Goal: Contribute content: Add original content to the website for others to see

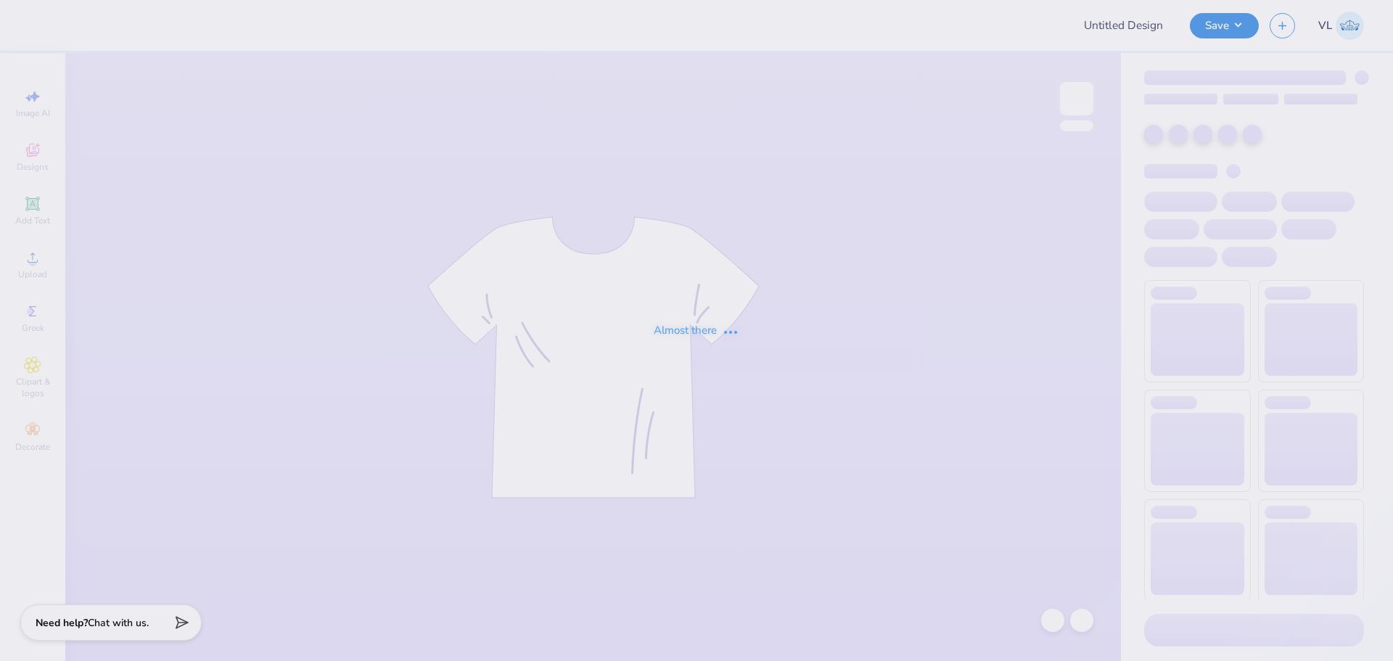
type input "[PERSON_NAME] : [US_STATE][GEOGRAPHIC_DATA]"
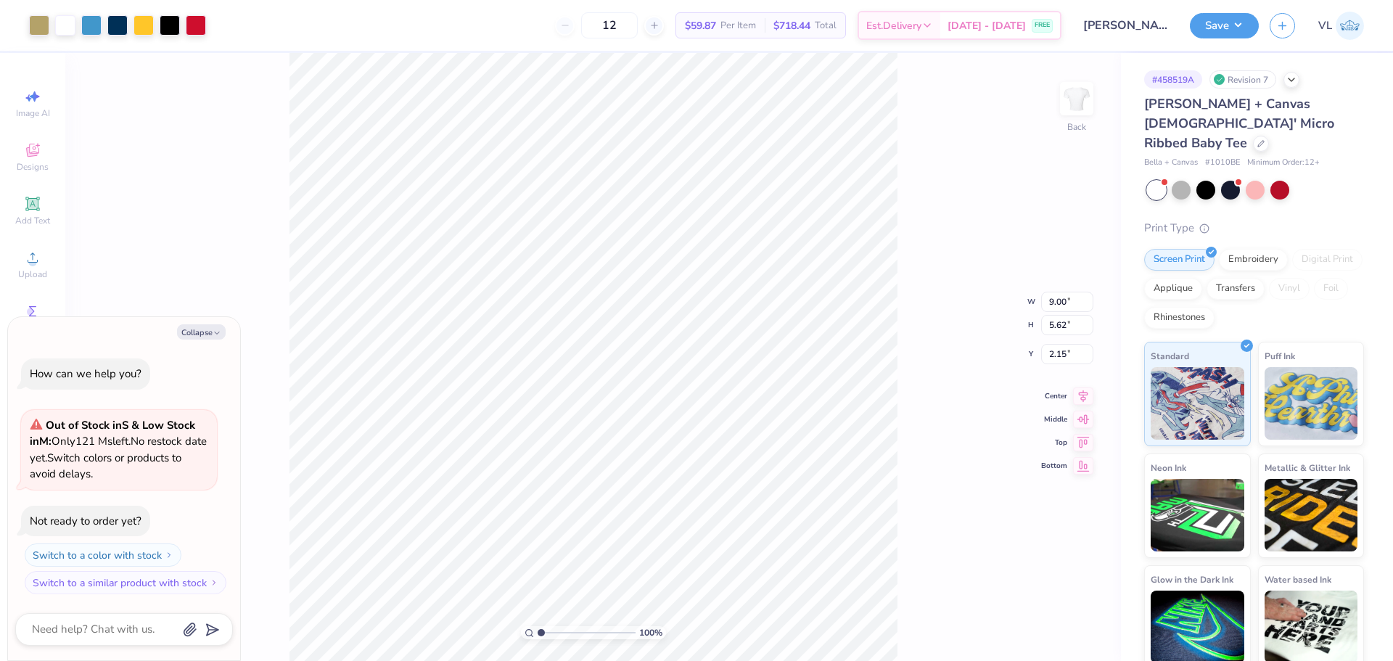
type textarea "x"
type input "5.33"
type input "4.05"
type input "3.50"
type textarea "x"
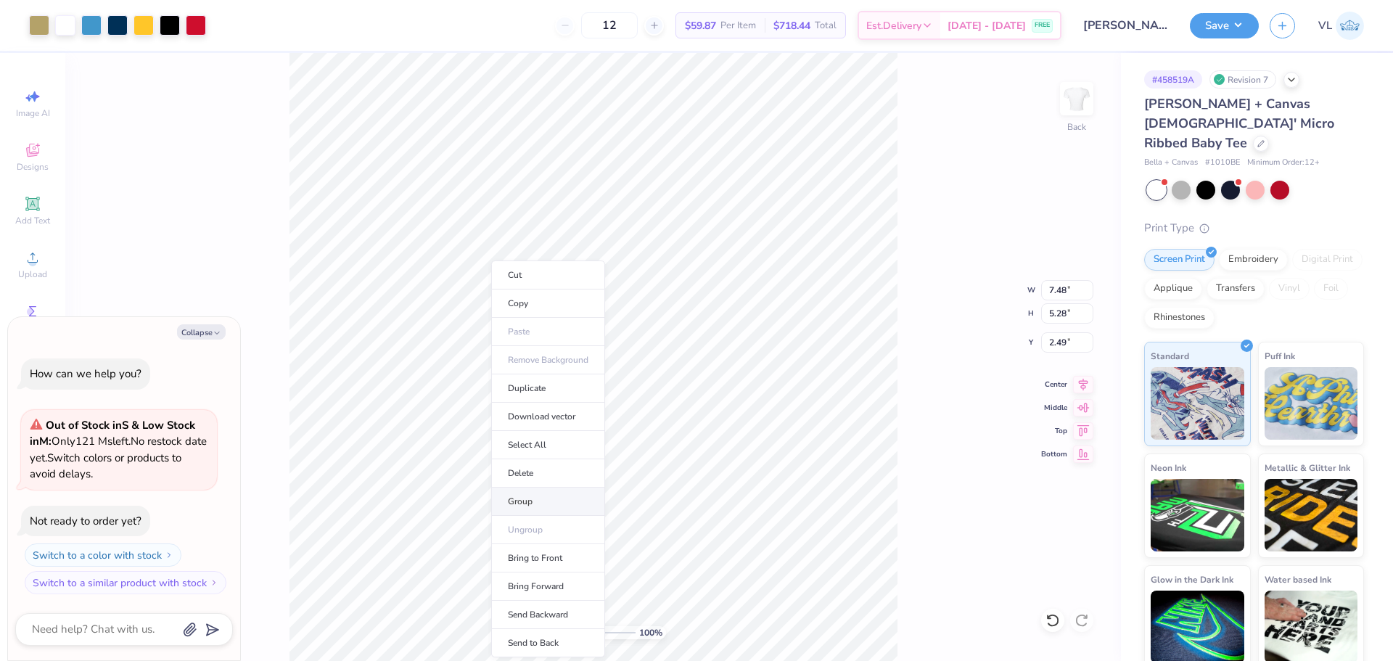
click at [541, 495] on li "Group" at bounding box center [548, 502] width 114 height 28
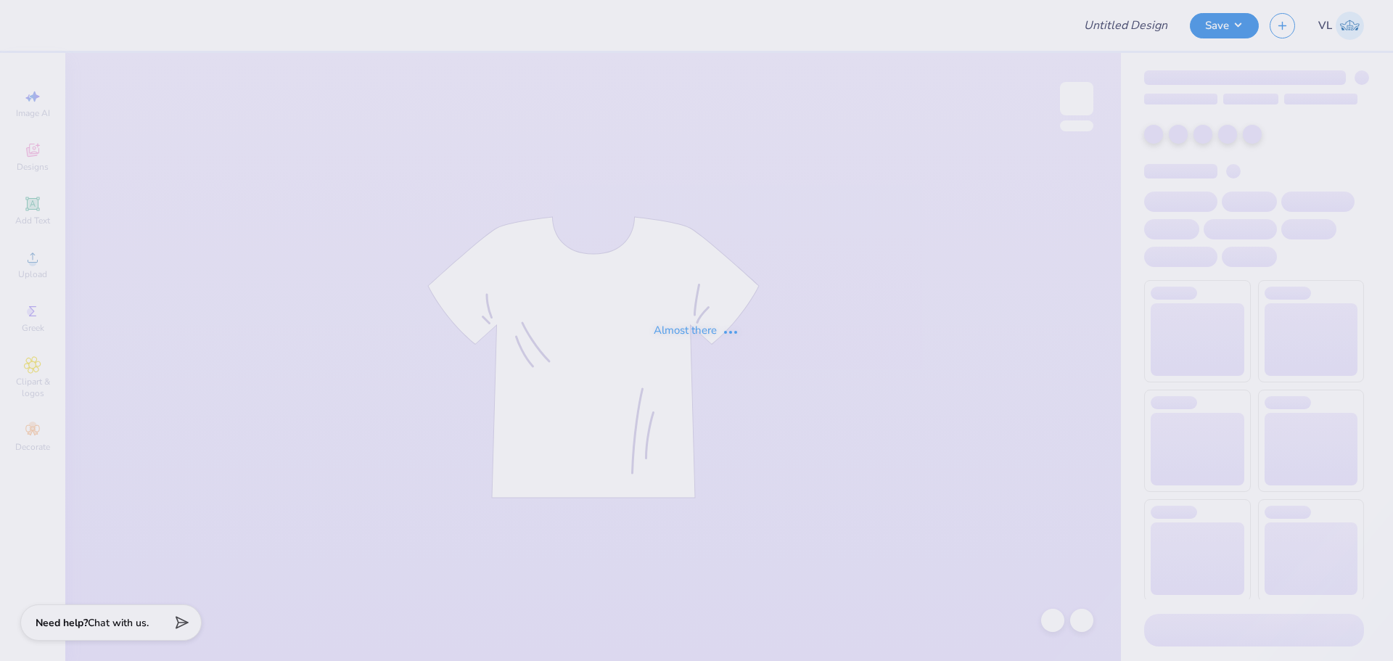
type input "[PERSON_NAME] : [US_STATE][GEOGRAPHIC_DATA]"
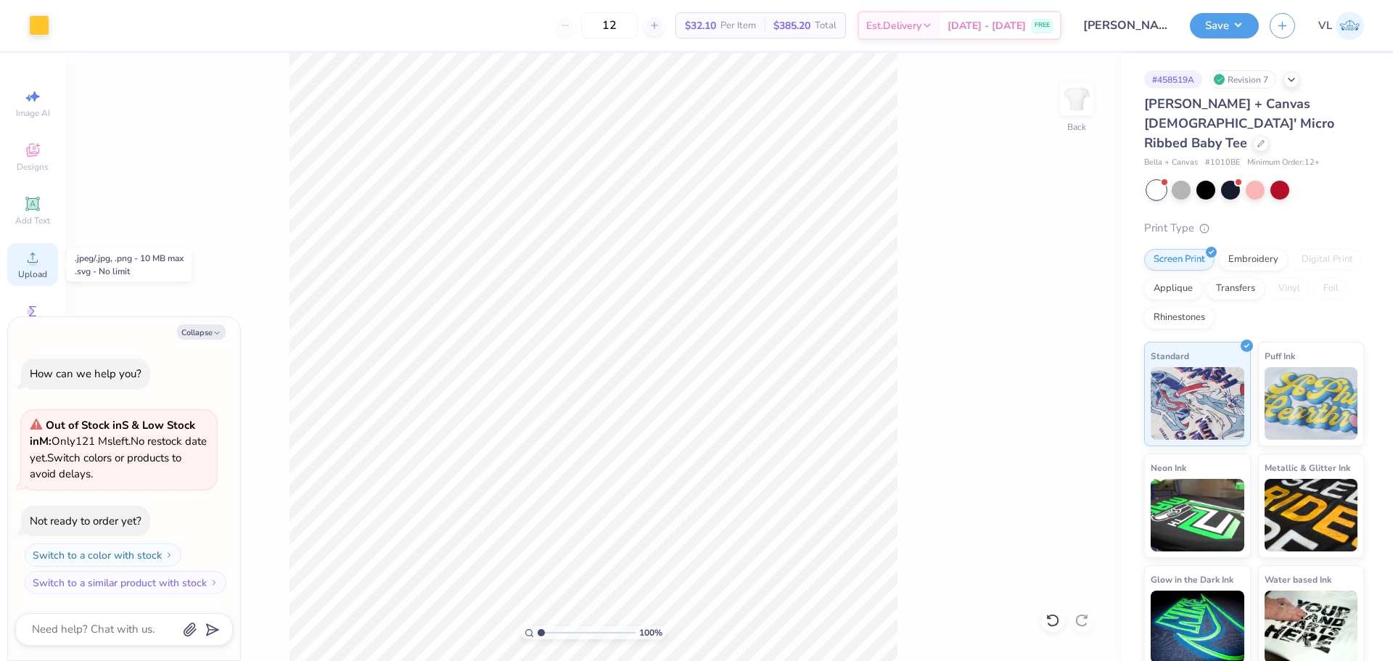
click at [38, 256] on icon at bounding box center [32, 257] width 17 height 17
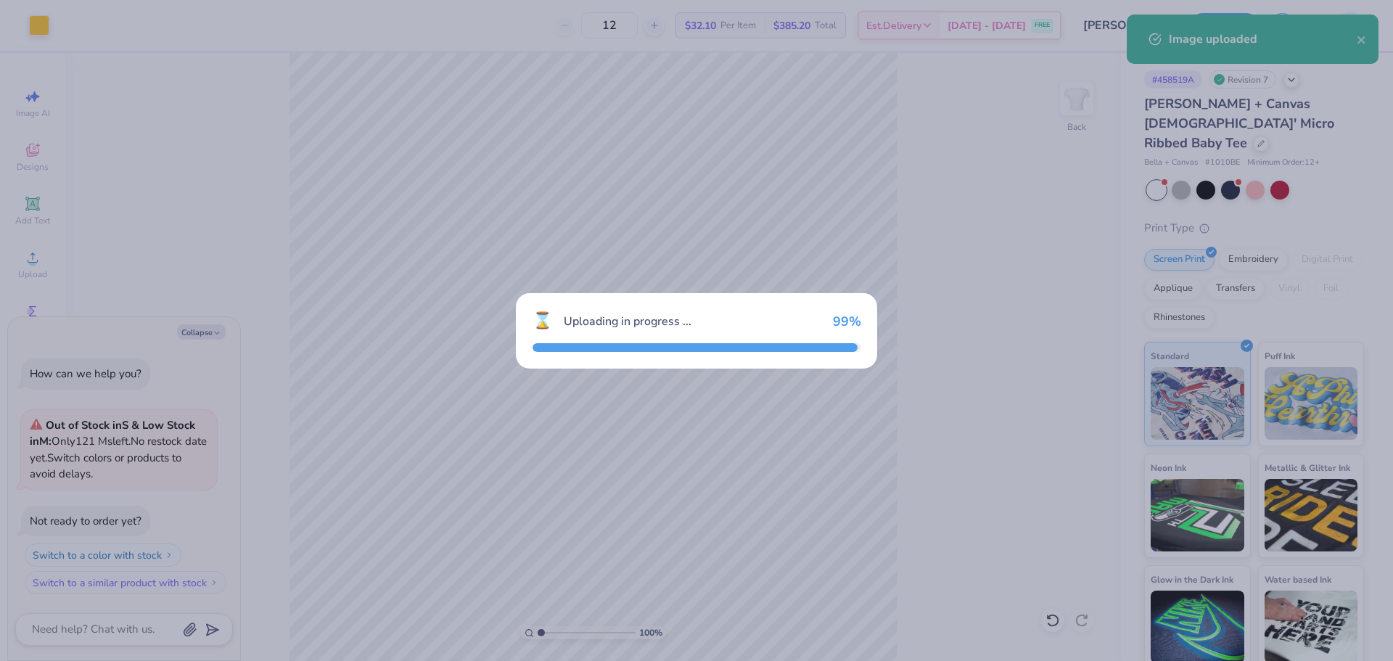
type textarea "x"
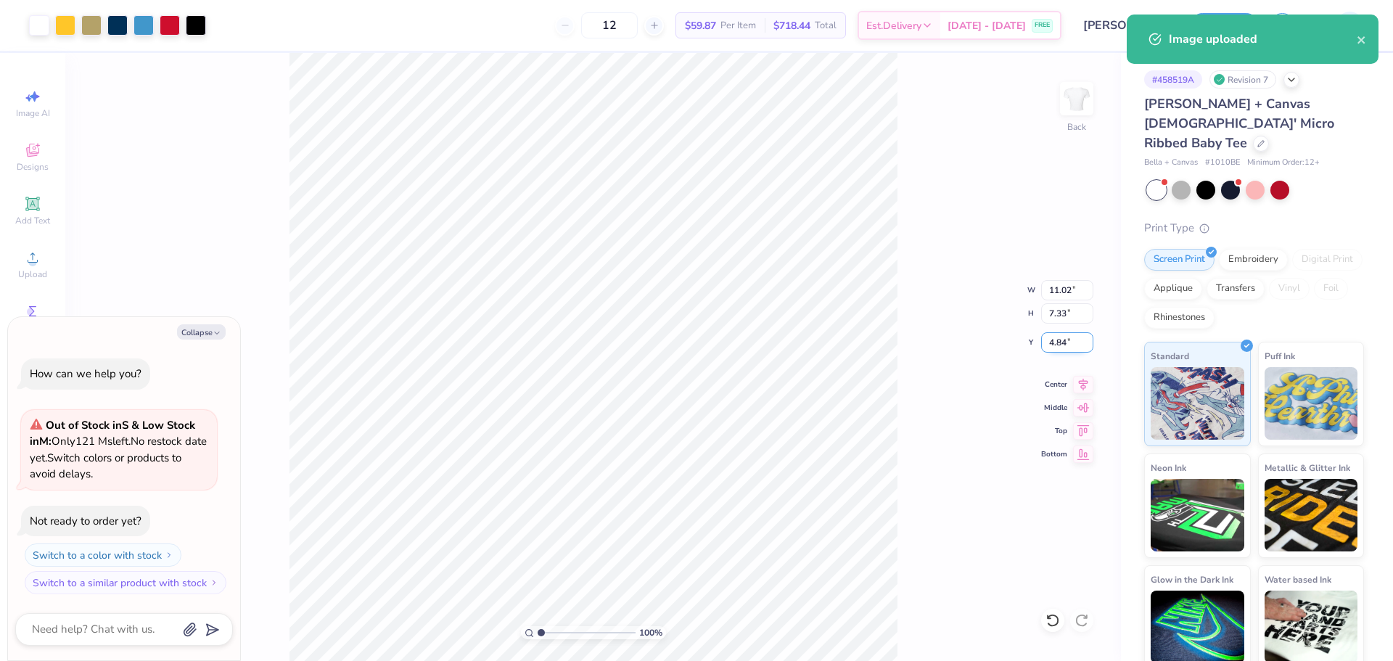
click at [1075, 343] on input "4.84" at bounding box center [1067, 342] width 52 height 20
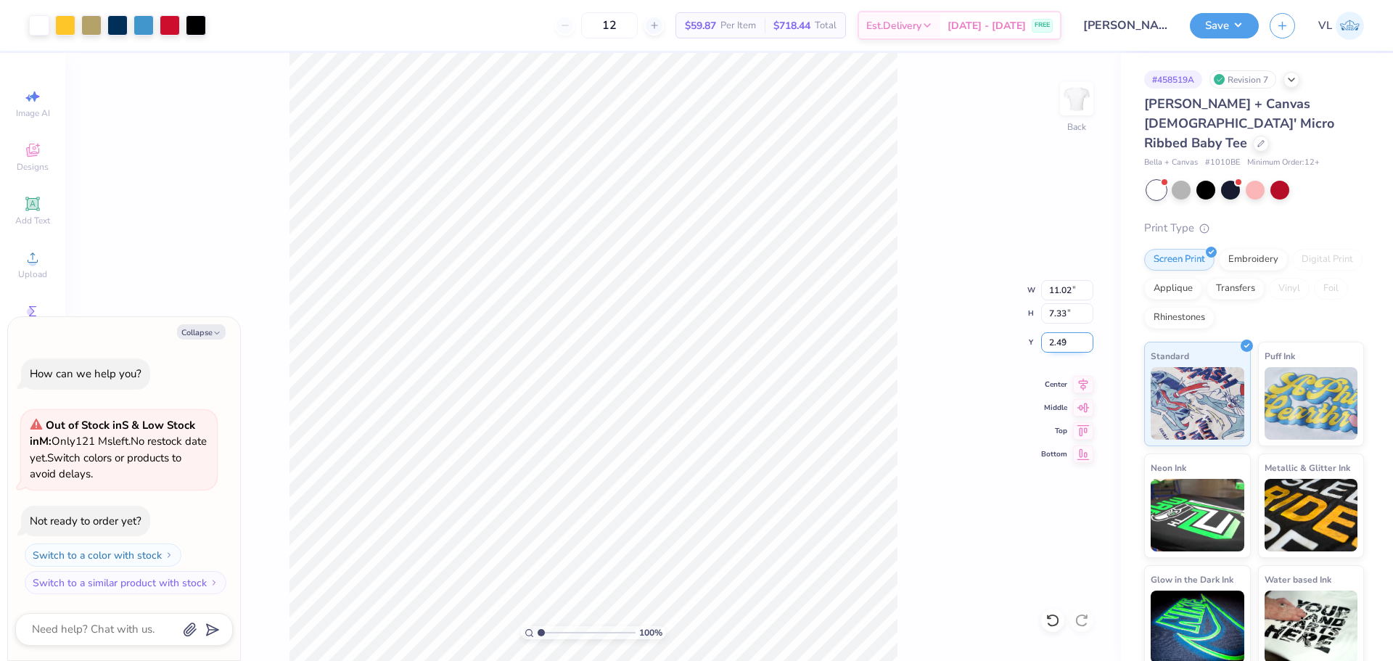
type input "2.49"
type textarea "x"
click at [1068, 293] on input "11.02" at bounding box center [1067, 290] width 52 height 20
type input "7.48"
type textarea "x"
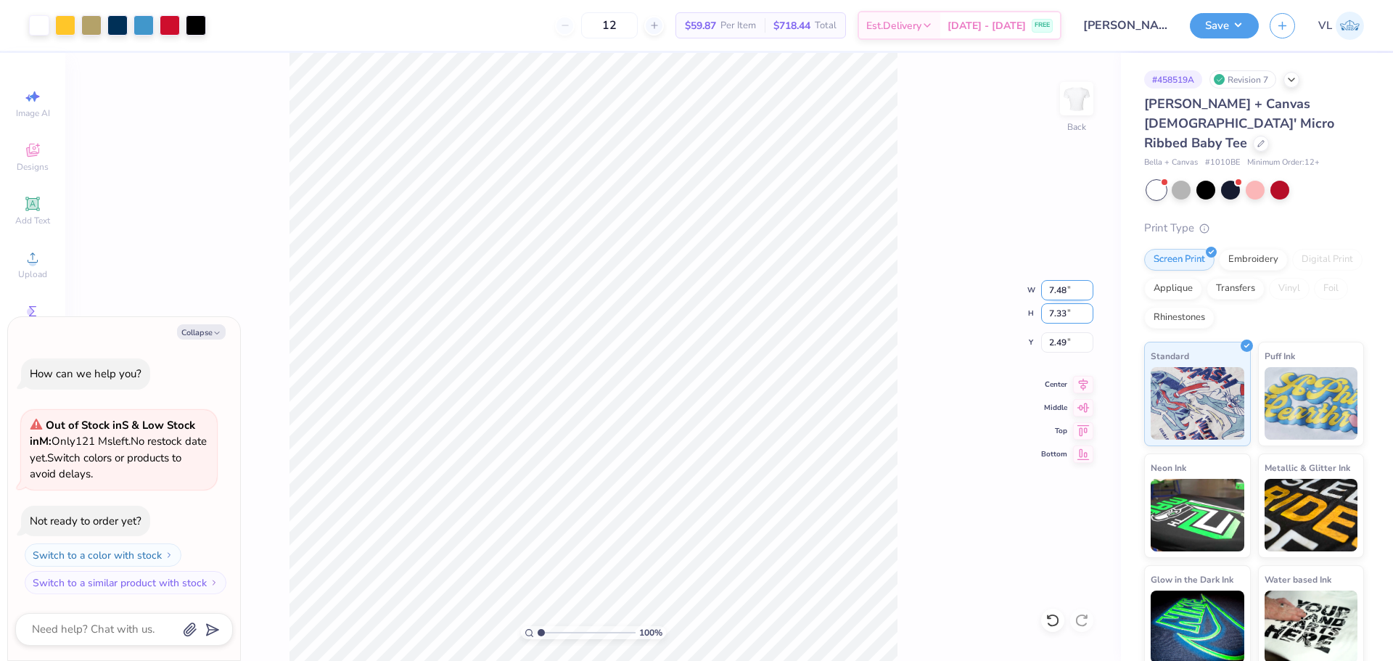
type input "4.98"
click at [1065, 340] on input "3.67" at bounding box center [1067, 342] width 52 height 20
type input "2.49"
type textarea "x"
type input "8.21"
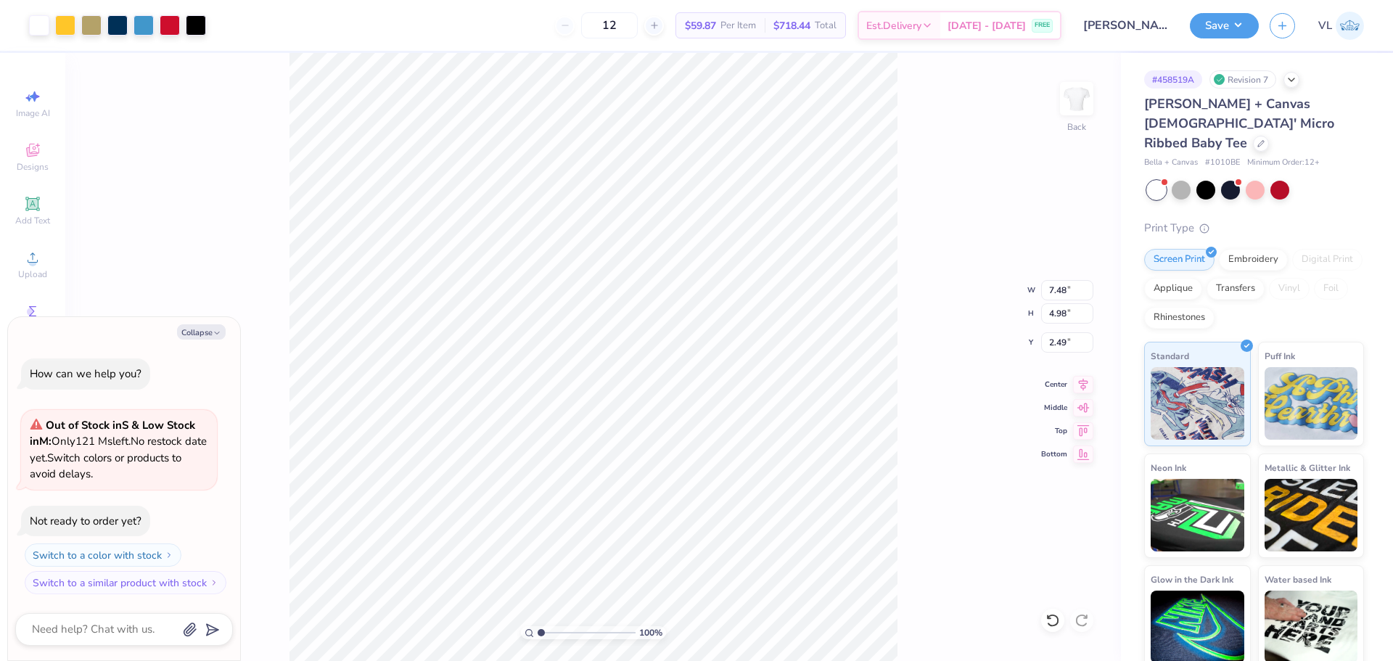
type input "5.46"
type input "2.01"
type textarea "x"
type input "2.22"
type textarea "x"
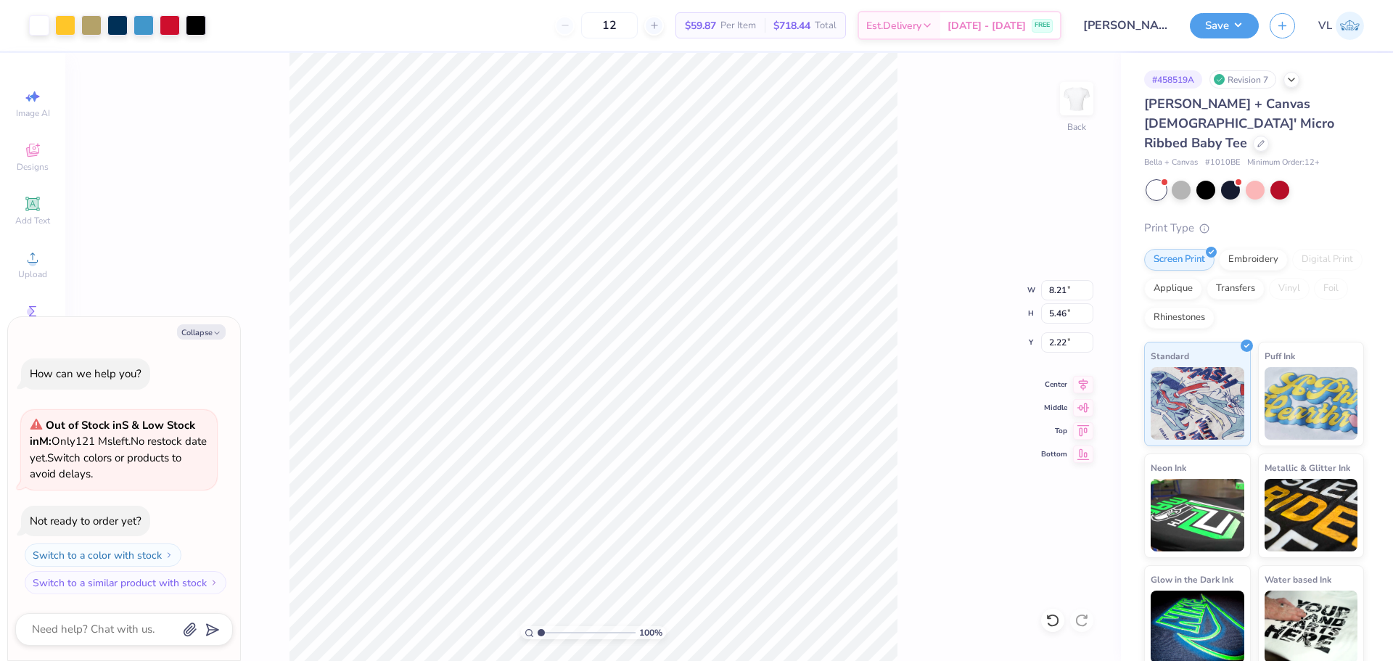
type input "8.42"
type input "5.60"
type input "2.08"
click at [87, 19] on div at bounding box center [91, 24] width 20 height 20
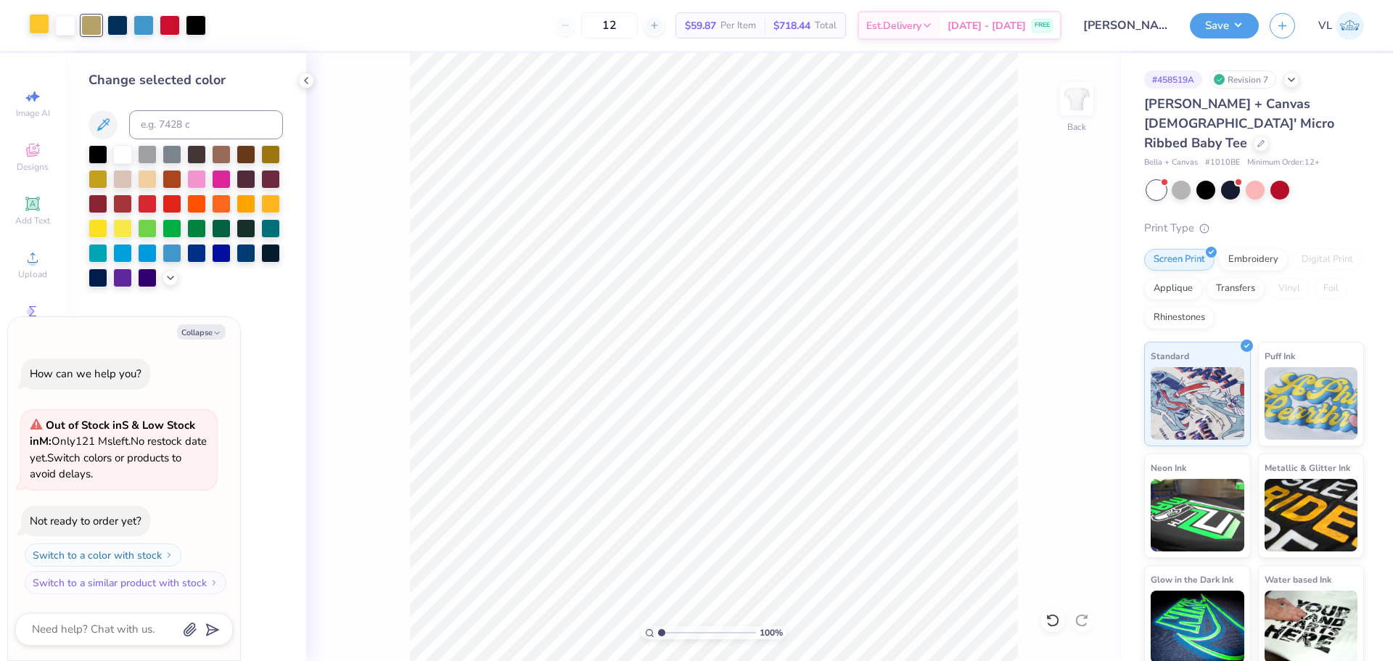
click at [37, 24] on div at bounding box center [39, 24] width 20 height 20
click at [89, 30] on div at bounding box center [91, 24] width 20 height 20
type textarea "x"
click at [194, 119] on input at bounding box center [206, 124] width 154 height 29
type input "123"
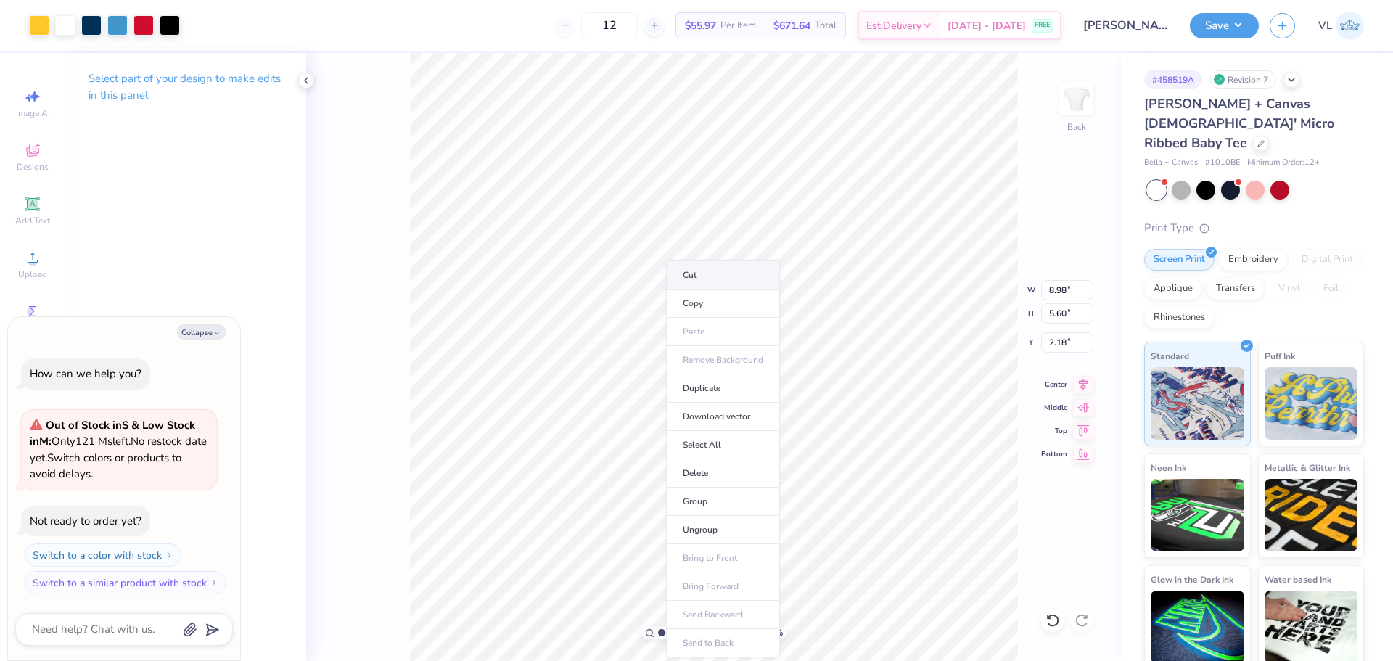
click at [712, 280] on li "Cut" at bounding box center [723, 275] width 114 height 29
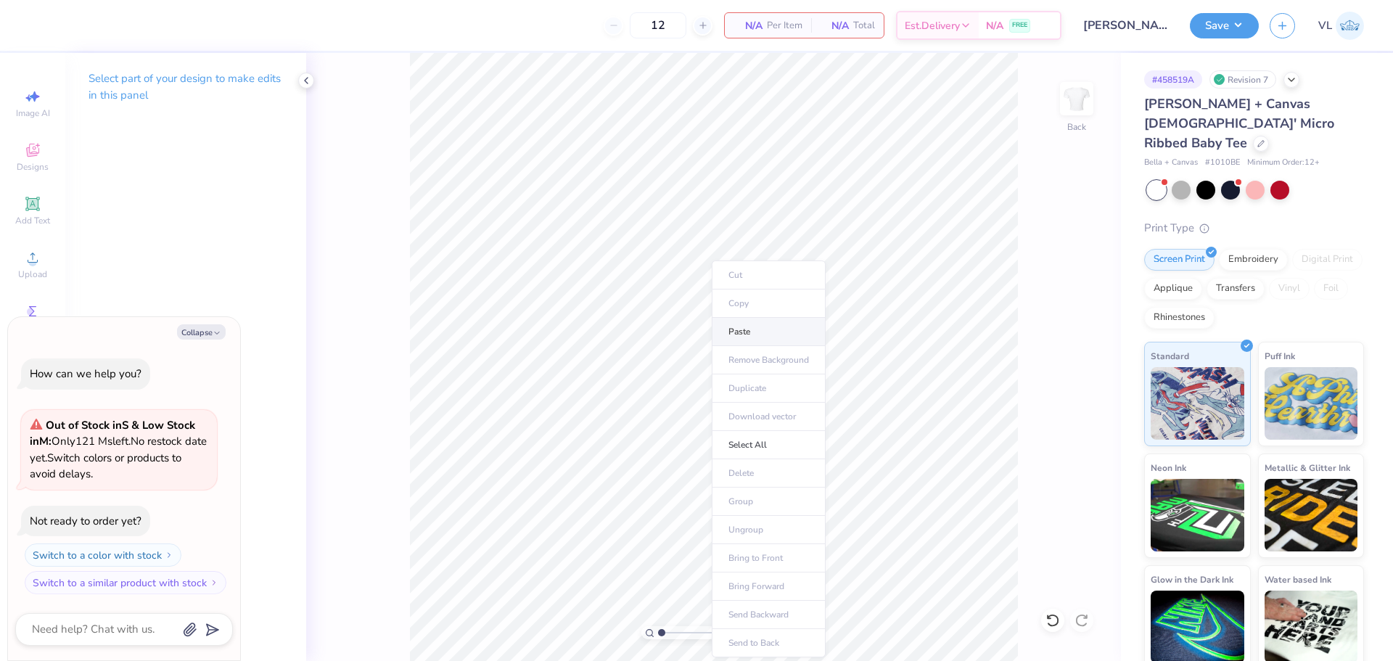
click at [742, 330] on li "Paste" at bounding box center [769, 332] width 114 height 28
click at [36, 262] on icon at bounding box center [33, 258] width 10 height 10
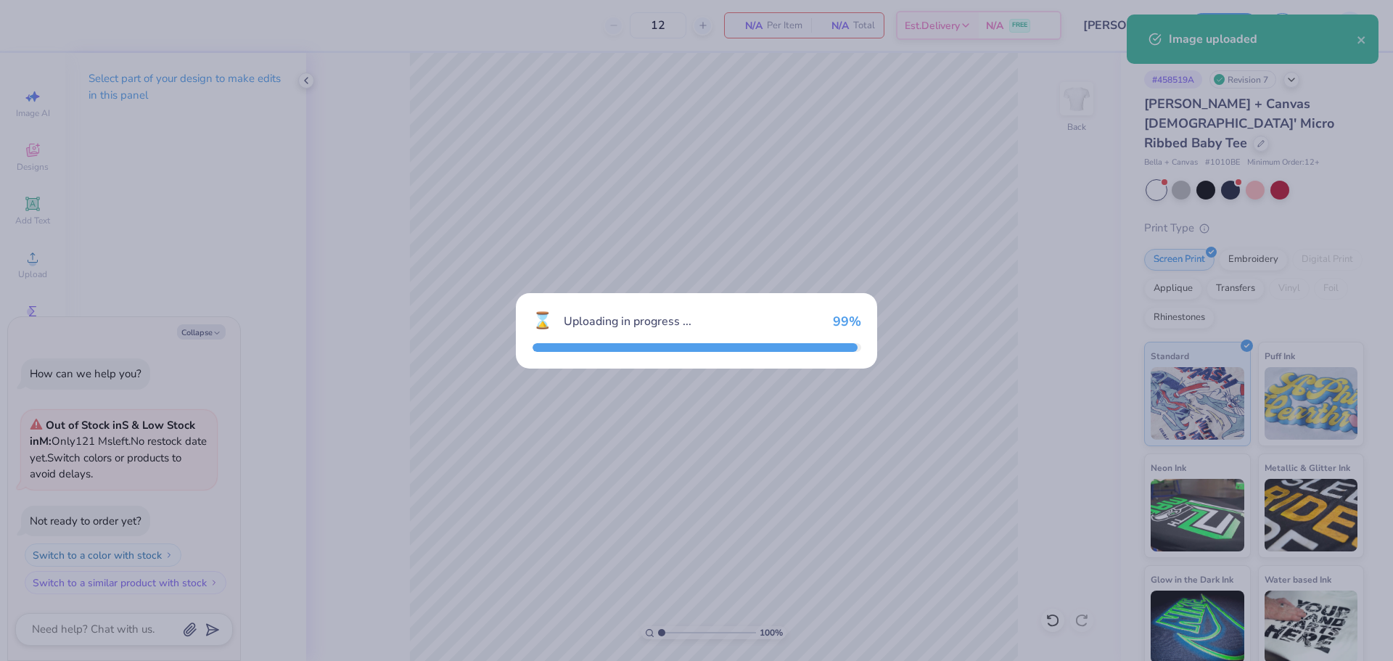
type textarea "x"
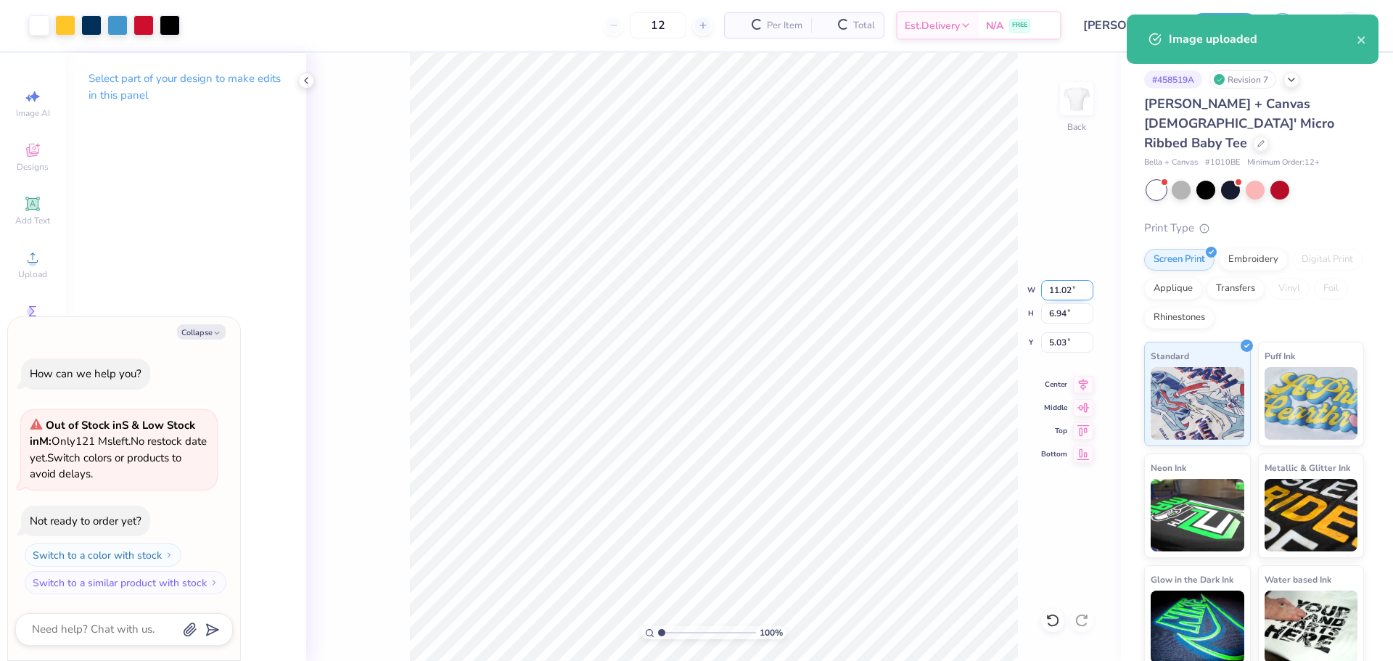
click at [1072, 284] on input "11.02" at bounding box center [1067, 290] width 52 height 20
type input "9"
type textarea "x"
type input "9.00"
type input "5.66"
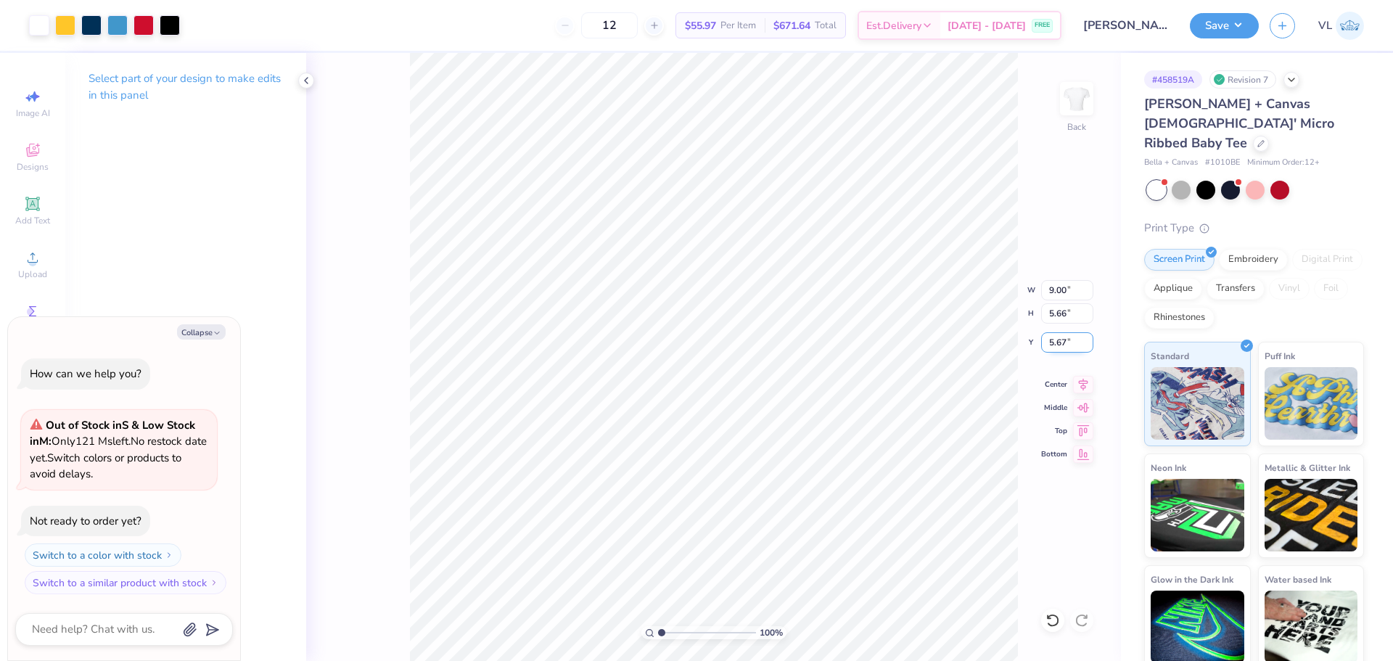
click at [1057, 339] on input "5.67" at bounding box center [1067, 342] width 52 height 20
type input "2"
type textarea "x"
type input "2.00"
click at [1242, 20] on button "Save" at bounding box center [1224, 23] width 69 height 25
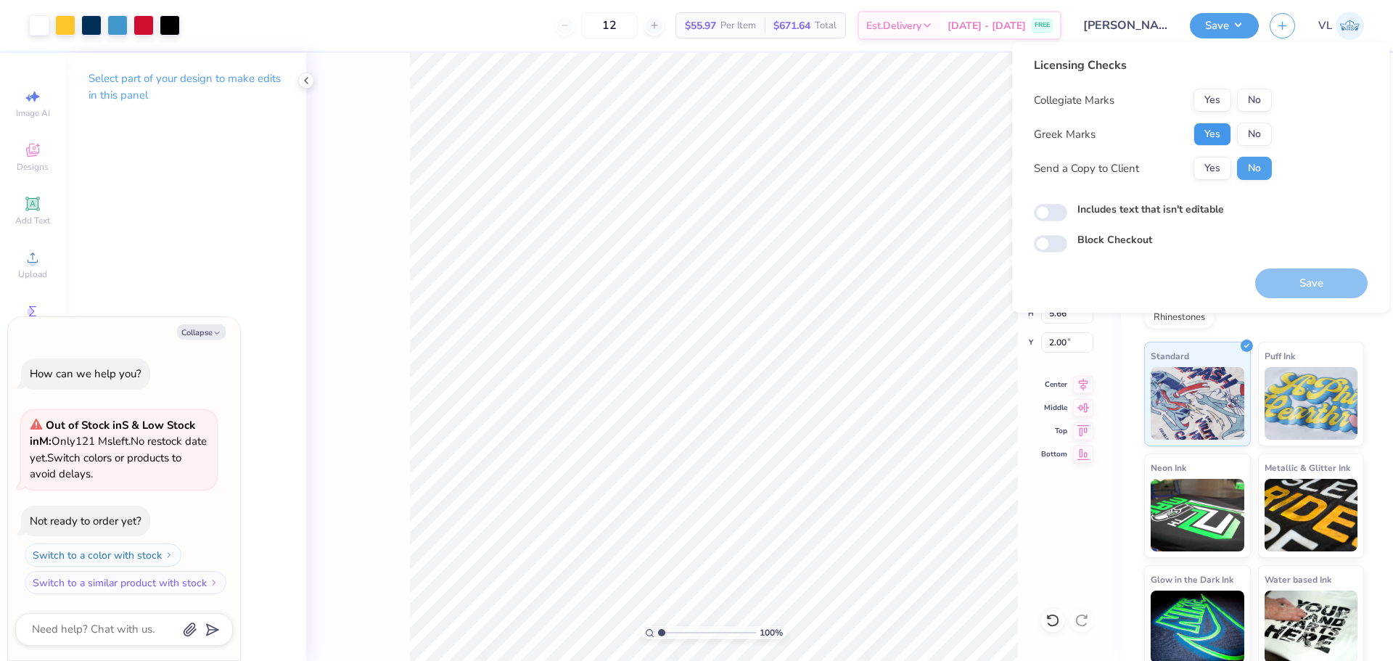
click at [1209, 136] on button "Yes" at bounding box center [1213, 134] width 38 height 23
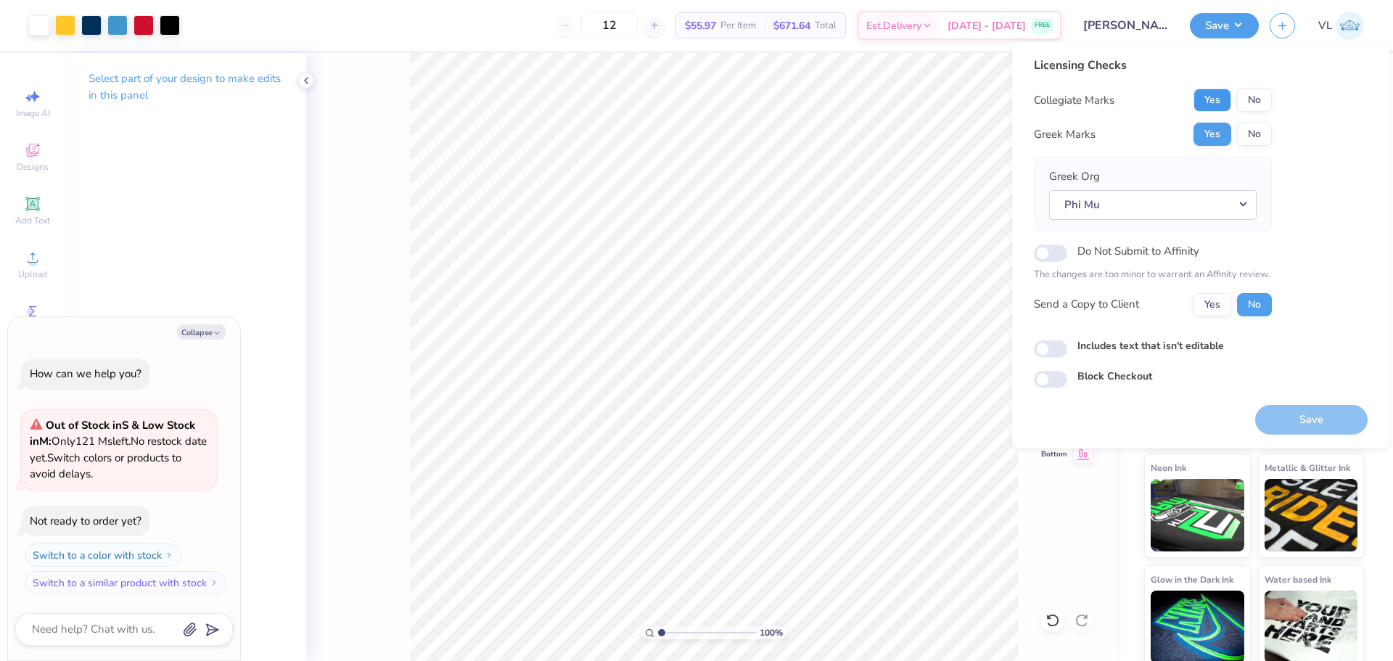
click at [1206, 97] on button "Yes" at bounding box center [1213, 100] width 38 height 23
click at [1313, 423] on button "Save" at bounding box center [1311, 420] width 112 height 30
type textarea "x"
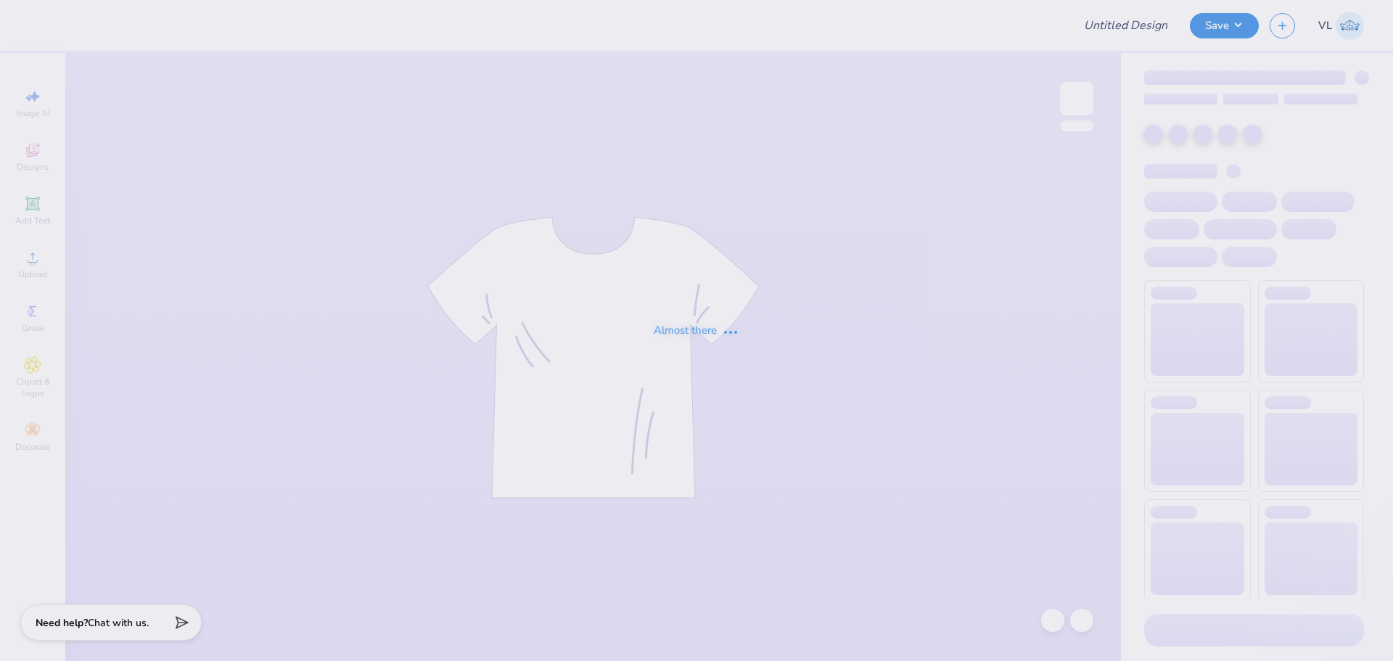
type input "[PERSON_NAME] : [US_STATE][GEOGRAPHIC_DATA]"
